Goal: Task Accomplishment & Management: Manage account settings

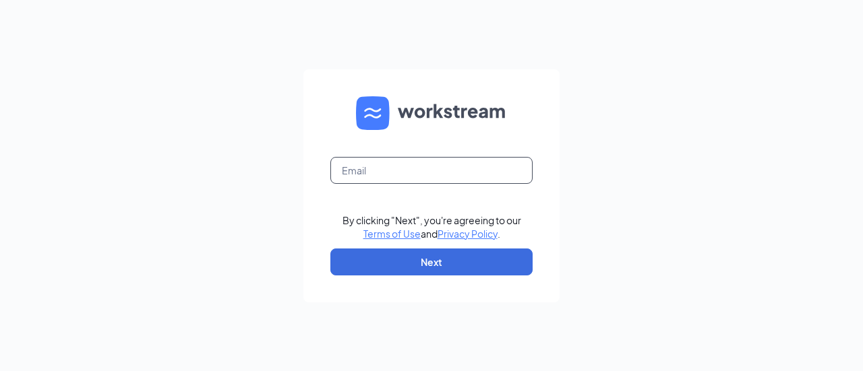
click at [412, 173] on input "text" at bounding box center [431, 170] width 202 height 27
type input "[EMAIL_ADDRESS][DOMAIN_NAME]"
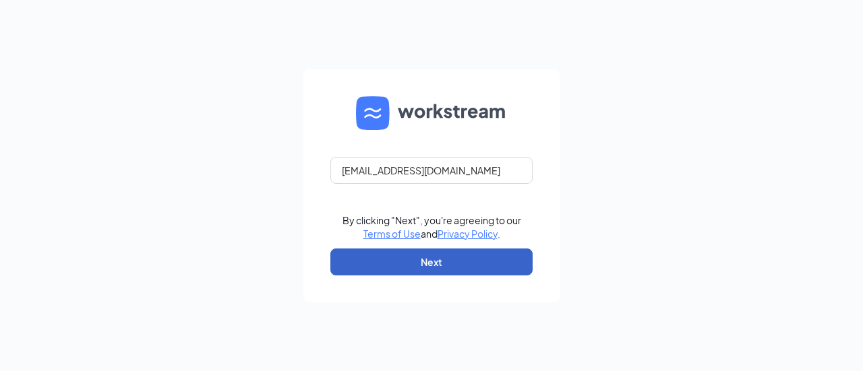
click at [423, 261] on button "Next" at bounding box center [431, 262] width 202 height 27
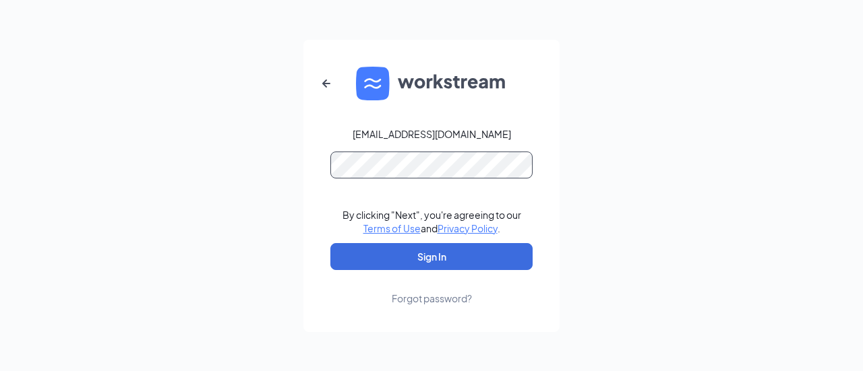
click at [330, 243] on button "Sign In" at bounding box center [431, 256] width 202 height 27
click at [446, 294] on div "Forgot password?" at bounding box center [432, 298] width 80 height 13
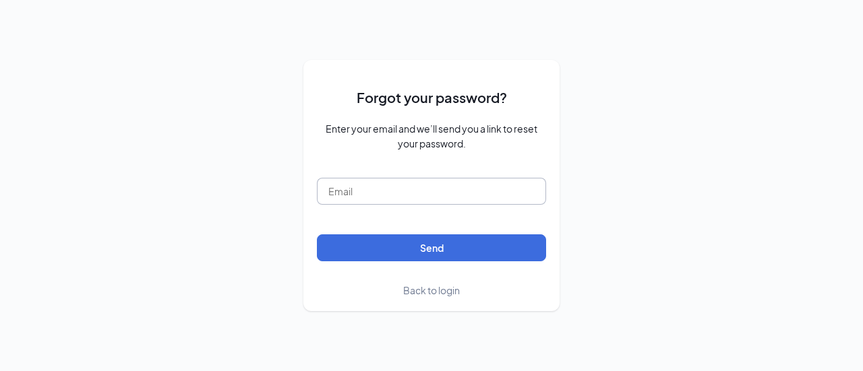
click at [431, 187] on input "text" at bounding box center [431, 191] width 229 height 27
type input "[EMAIL_ADDRESS][DOMAIN_NAME]"
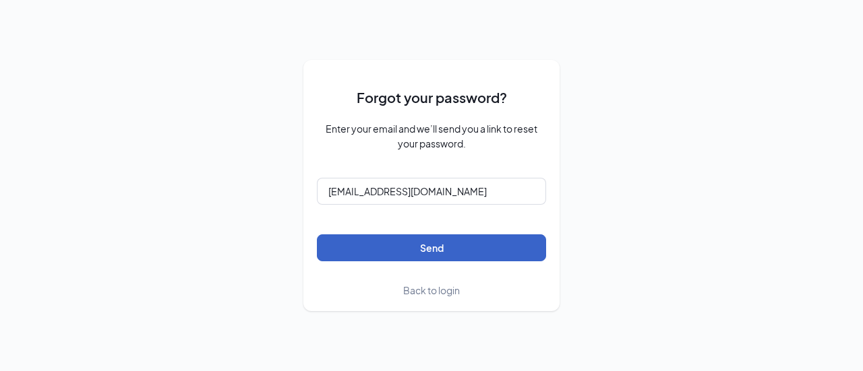
click at [439, 251] on button "Send" at bounding box center [431, 248] width 229 height 27
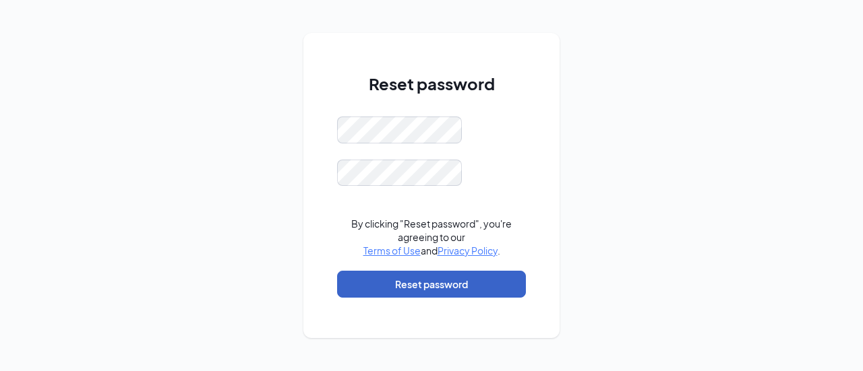
click at [449, 289] on button "Reset password" at bounding box center [431, 284] width 189 height 27
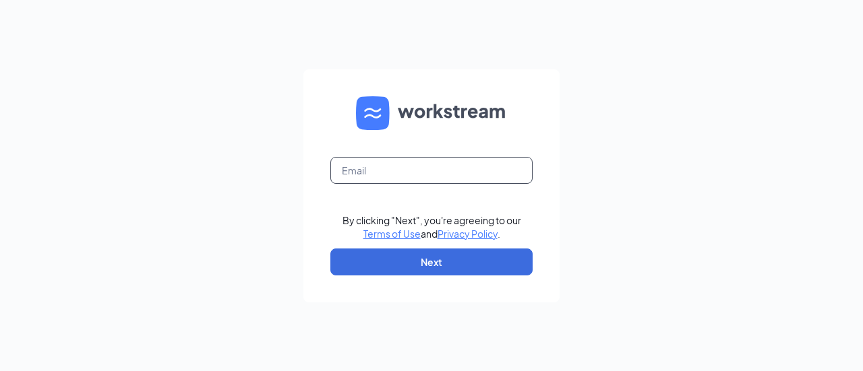
click at [443, 164] on input "text" at bounding box center [431, 170] width 202 height 27
type input "[EMAIL_ADDRESS][DOMAIN_NAME]"
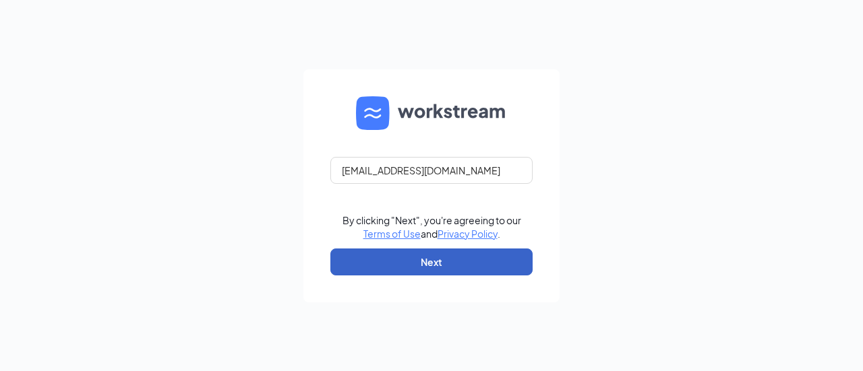
click at [434, 257] on button "Next" at bounding box center [431, 262] width 202 height 27
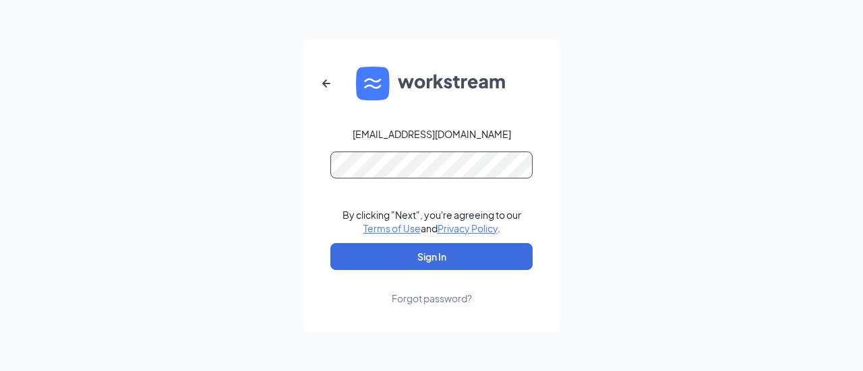
click at [330, 243] on button "Sign In" at bounding box center [431, 256] width 202 height 27
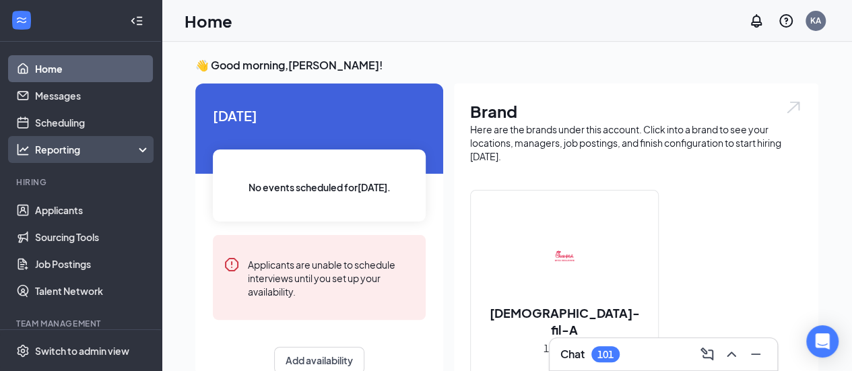
click at [66, 153] on div "Reporting" at bounding box center [93, 149] width 116 height 13
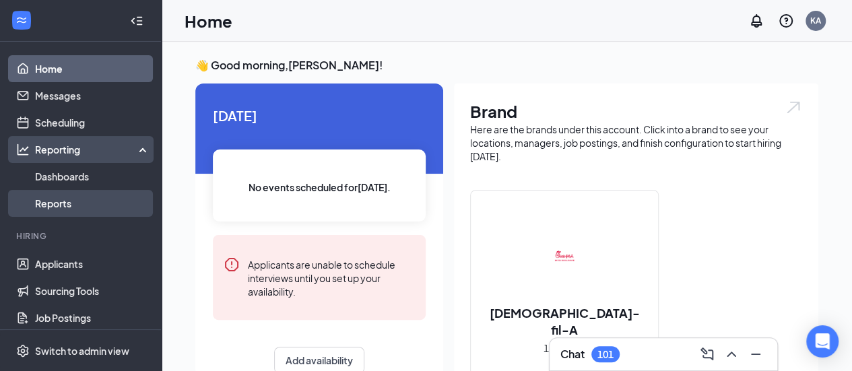
click at [61, 200] on link "Reports" at bounding box center [92, 203] width 115 height 27
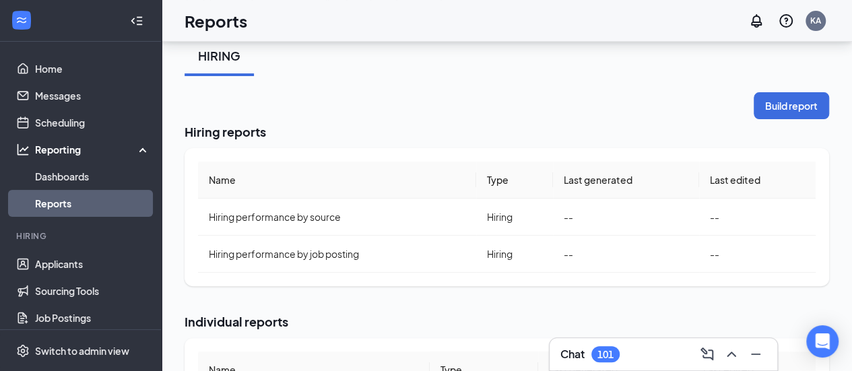
scroll to position [53, 0]
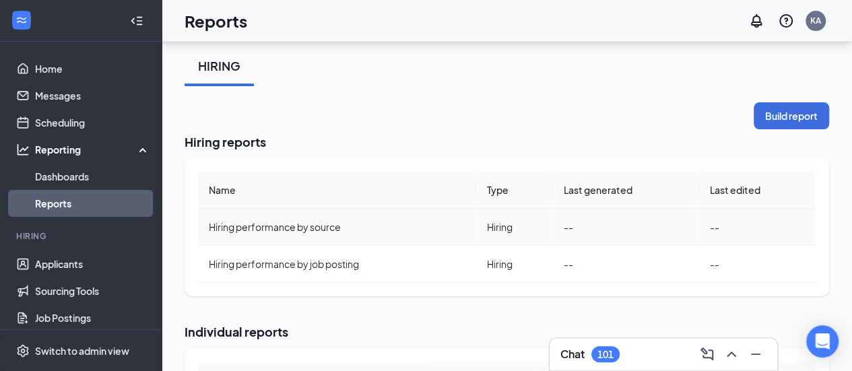
click at [321, 231] on span "Hiring performance by source" at bounding box center [275, 227] width 132 height 12
click at [805, 117] on button "Build report" at bounding box center [791, 115] width 75 height 27
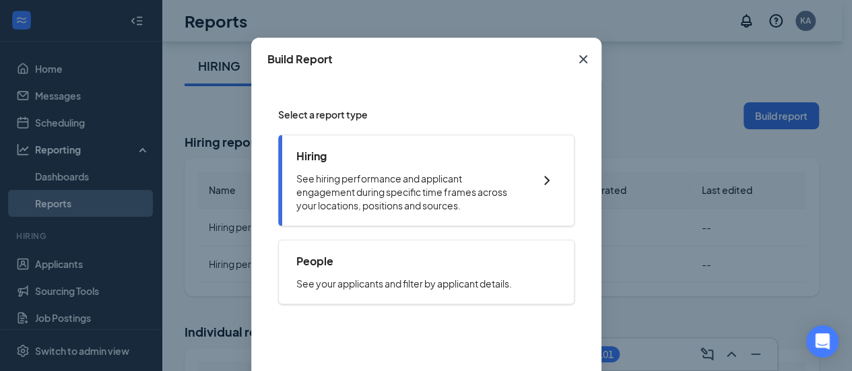
scroll to position [42, 0]
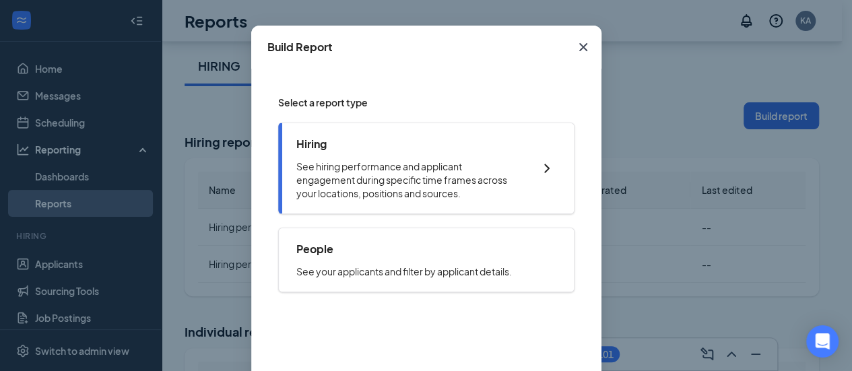
click at [491, 174] on p "See hiring performance and applicant engagement during specific time frames acr…" at bounding box center [409, 180] width 224 height 40
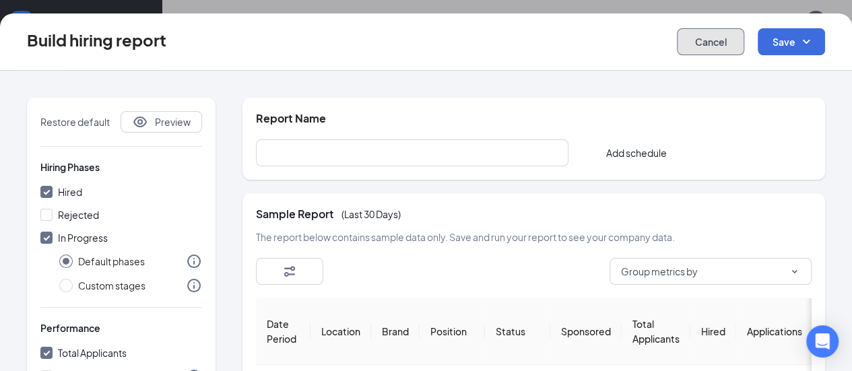
click at [695, 51] on button "Cancel" at bounding box center [710, 41] width 67 height 27
checkbox input "false"
radio input "false"
checkbox input "false"
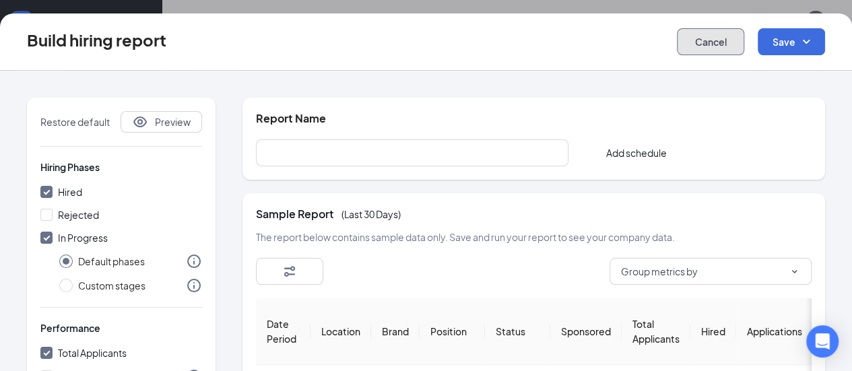
checkbox input "false"
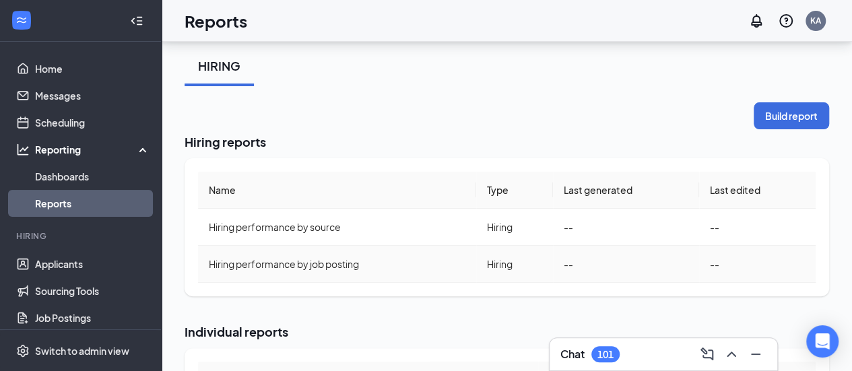
click at [321, 263] on span "Hiring performance by job posting" at bounding box center [284, 264] width 150 height 12
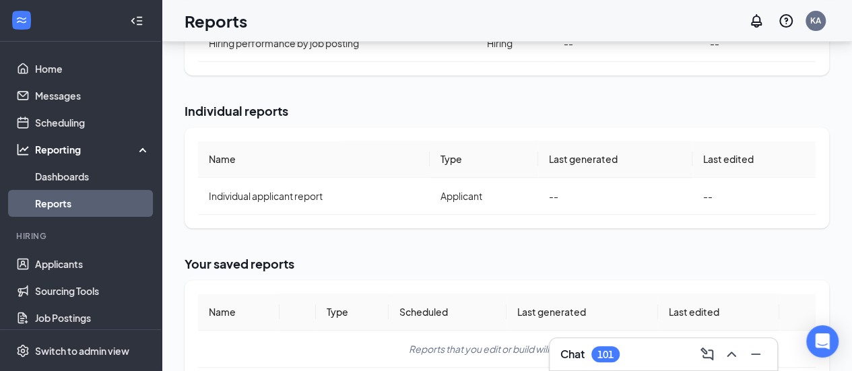
scroll to position [272, 0]
click at [334, 204] on td "Individual applicant report" at bounding box center [314, 197] width 232 height 37
click at [268, 201] on span "Individual applicant report" at bounding box center [266, 197] width 114 height 12
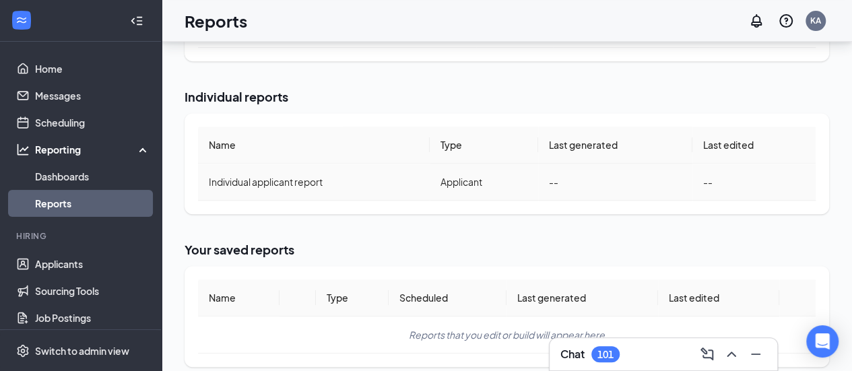
scroll to position [298, 0]
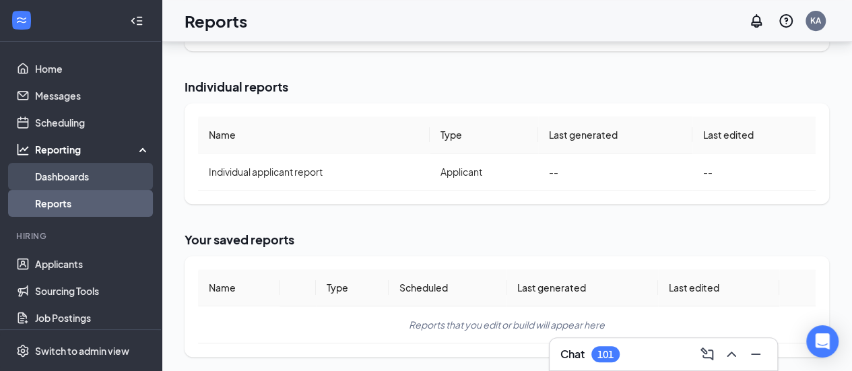
click at [60, 168] on link "Dashboards" at bounding box center [92, 176] width 115 height 27
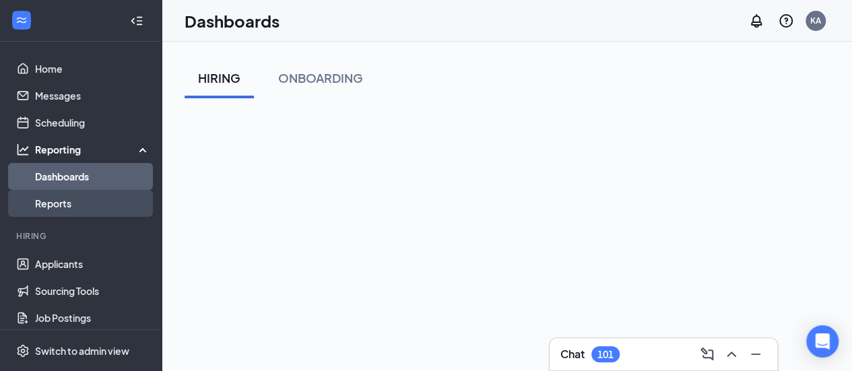
click at [62, 208] on link "Reports" at bounding box center [92, 203] width 115 height 27
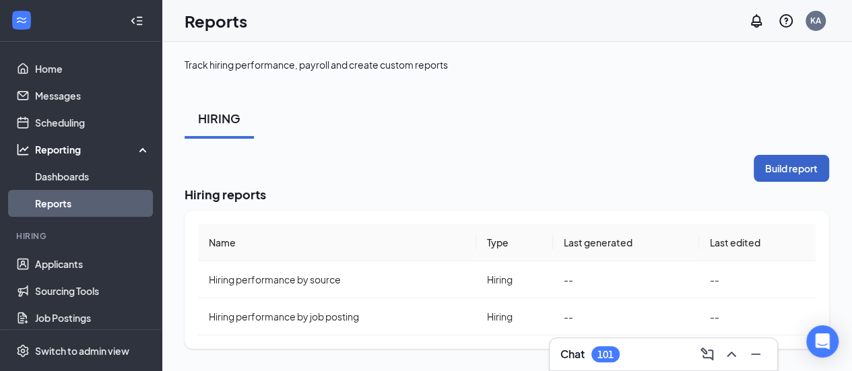
click at [807, 179] on button "Build report" at bounding box center [791, 168] width 75 height 27
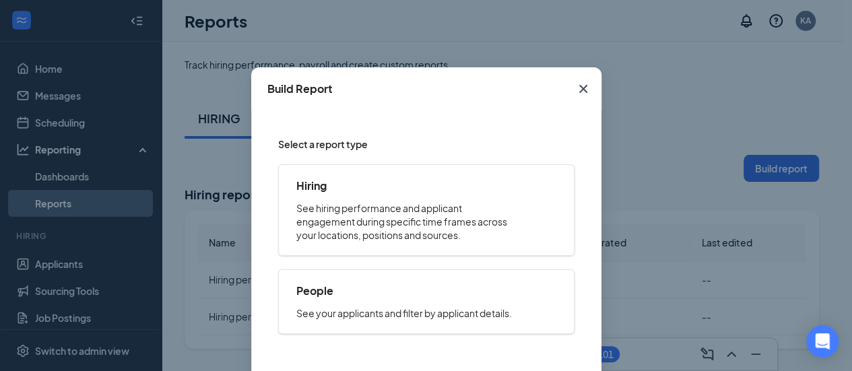
scroll to position [127, 0]
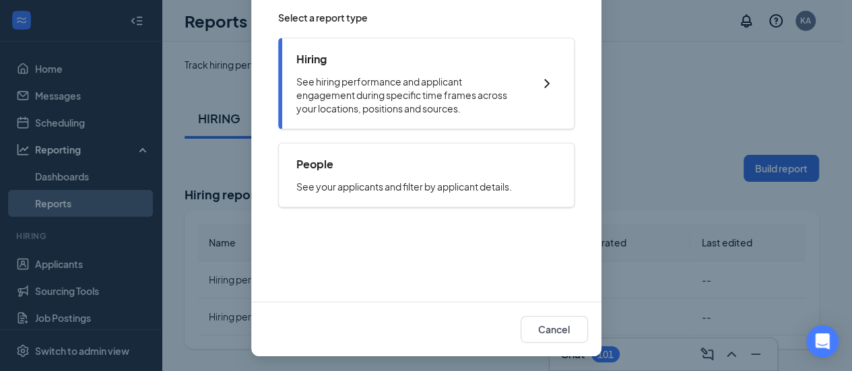
click at [445, 94] on p "See hiring performance and applicant engagement during specific time frames acr…" at bounding box center [409, 95] width 224 height 40
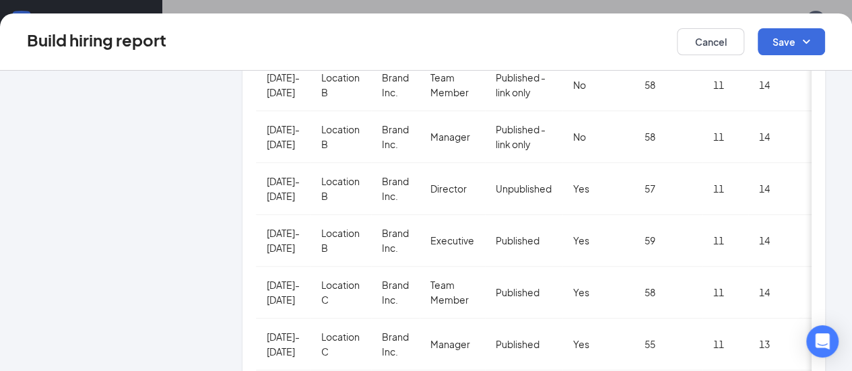
scroll to position [0, 0]
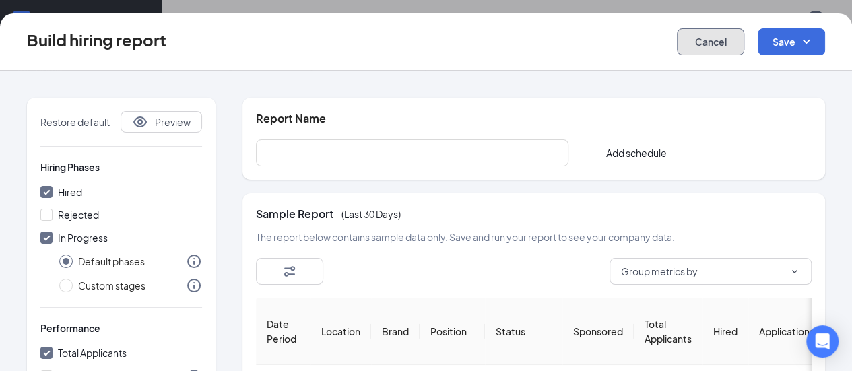
click at [706, 51] on button "Cancel" at bounding box center [710, 41] width 67 height 27
checkbox input "false"
radio input "false"
checkbox input "false"
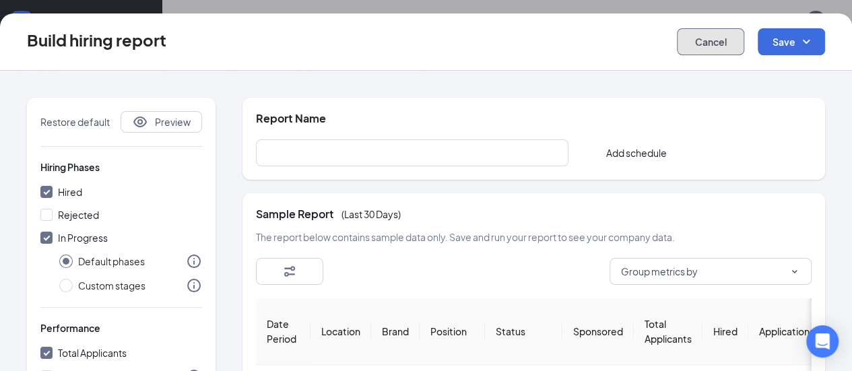
checkbox input "false"
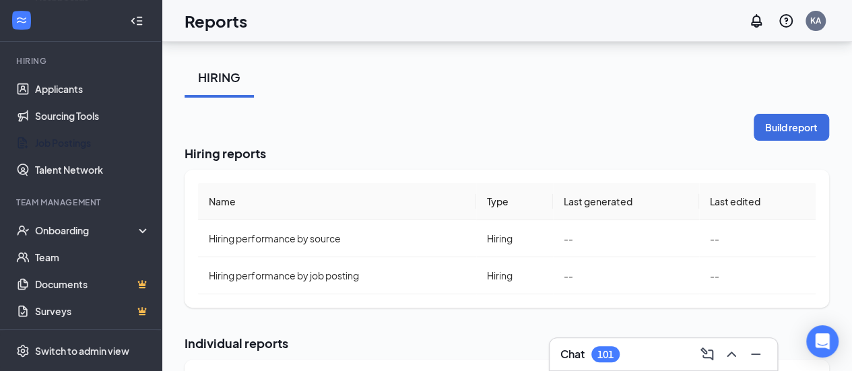
scroll to position [42, 0]
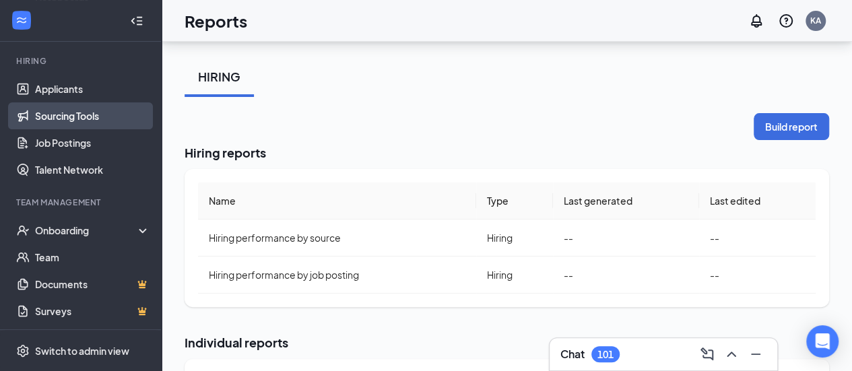
click at [84, 120] on link "Sourcing Tools" at bounding box center [92, 115] width 115 height 27
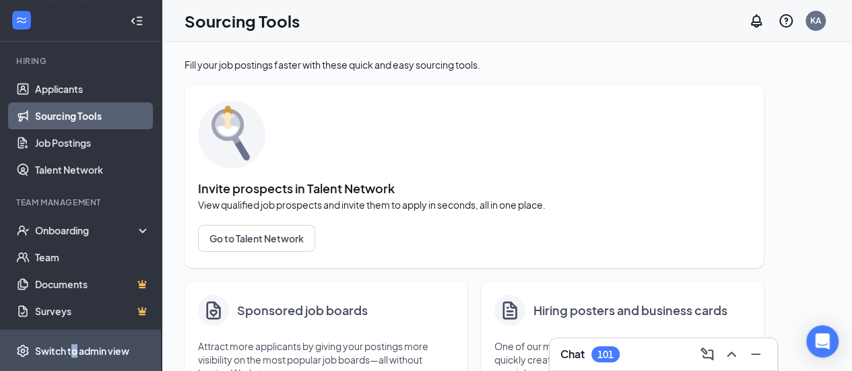
click at [75, 348] on div "Switch to admin view" at bounding box center [82, 350] width 94 height 13
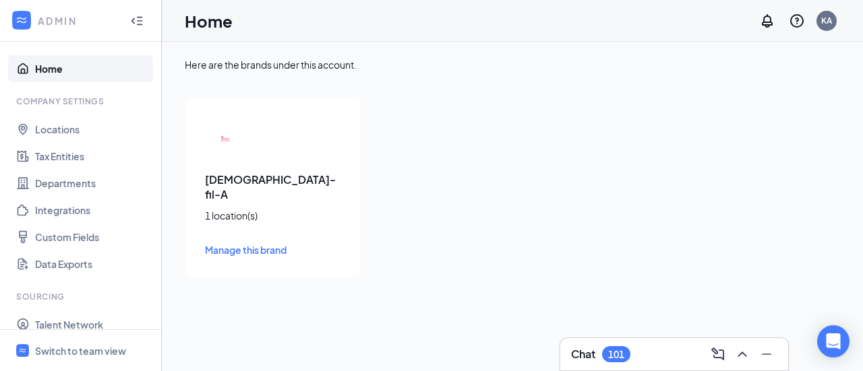
click at [44, 71] on link "Home" at bounding box center [92, 68] width 115 height 27
click at [98, 348] on div "Switch to team view" at bounding box center [80, 350] width 91 height 13
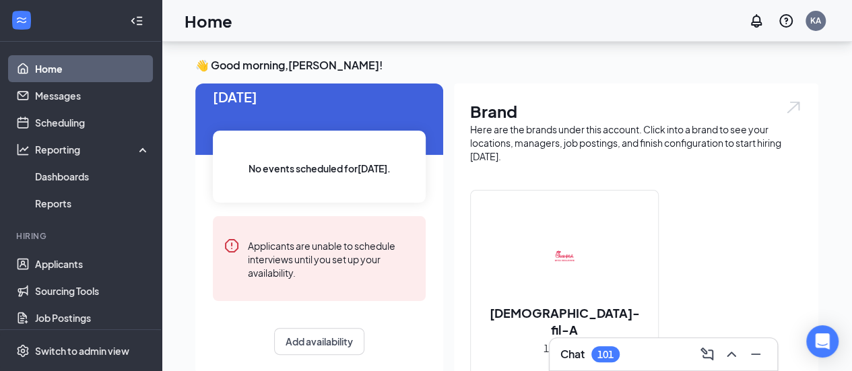
scroll to position [379, 0]
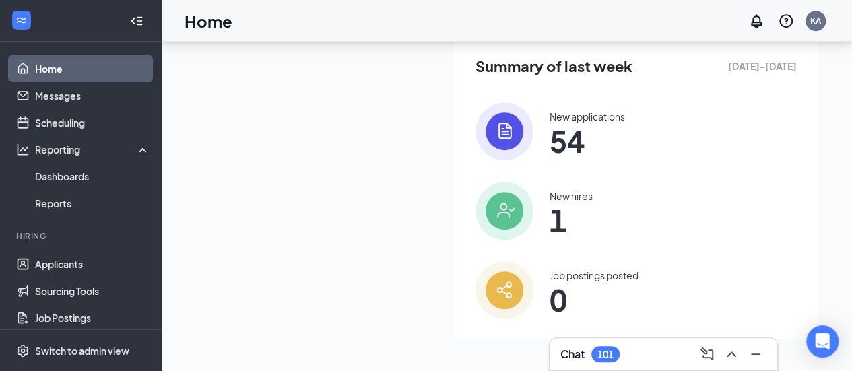
click at [501, 133] on img at bounding box center [505, 131] width 58 height 58
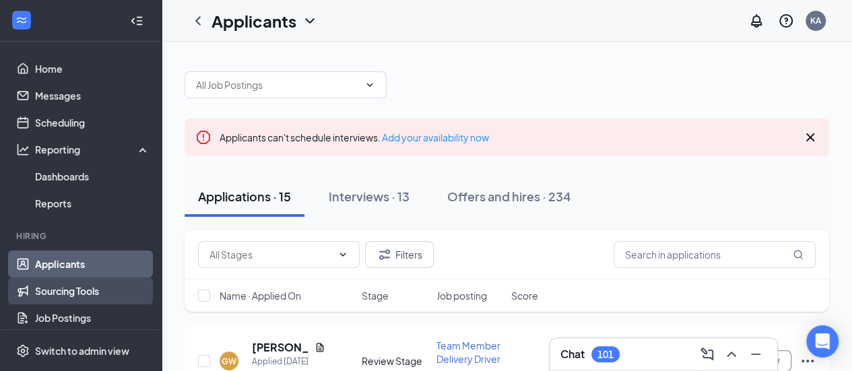
click at [74, 304] on link "Sourcing Tools" at bounding box center [92, 291] width 115 height 27
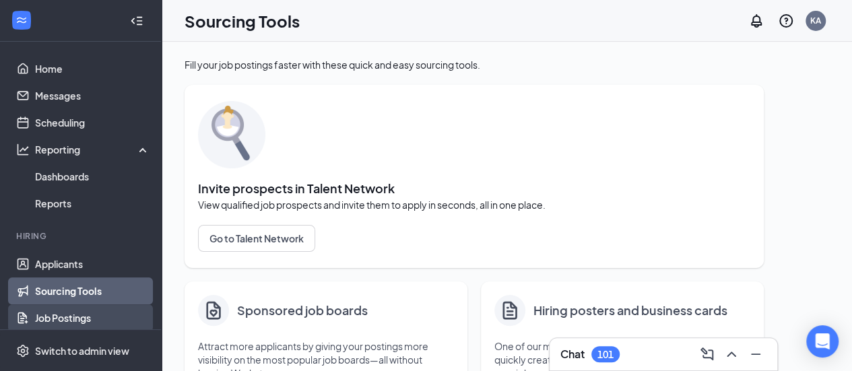
click at [73, 315] on link "Job Postings" at bounding box center [92, 318] width 115 height 27
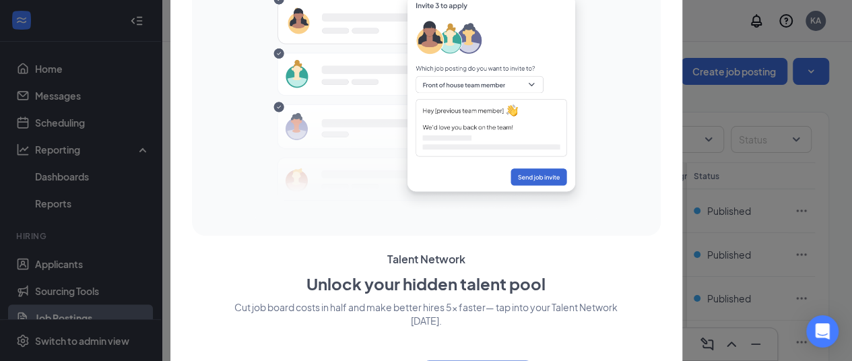
click at [768, 120] on div at bounding box center [426, 180] width 852 height 361
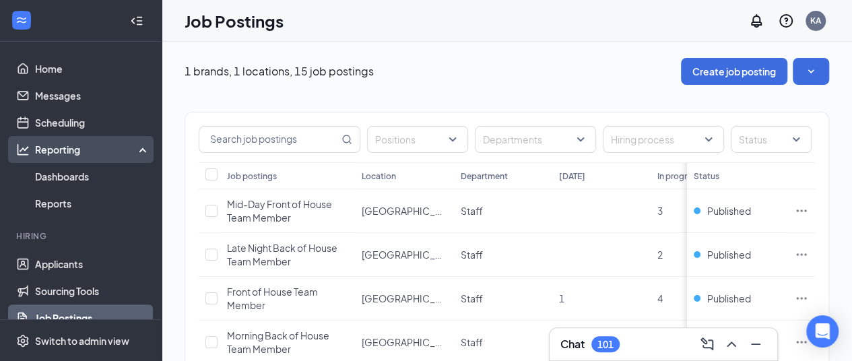
click at [67, 143] on div "Reporting" at bounding box center [93, 149] width 116 height 13
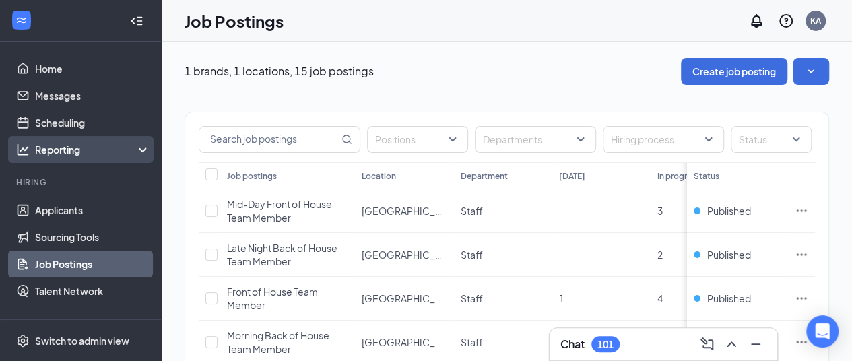
click at [67, 143] on div "Reporting" at bounding box center [93, 149] width 116 height 13
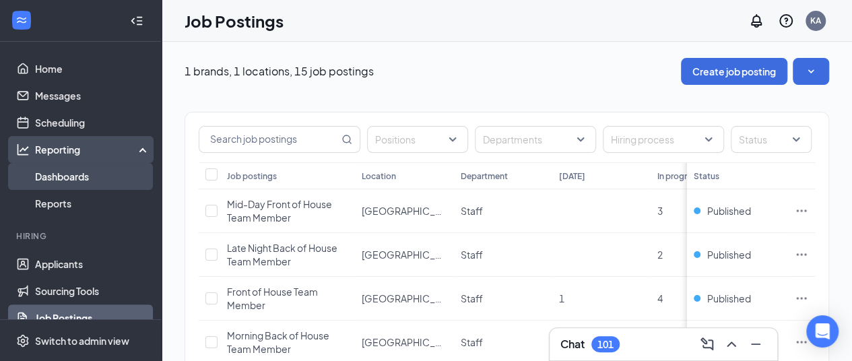
click at [67, 178] on link "Dashboards" at bounding box center [92, 176] width 115 height 27
